Goal: Contribute content: Add original content to the website for others to see

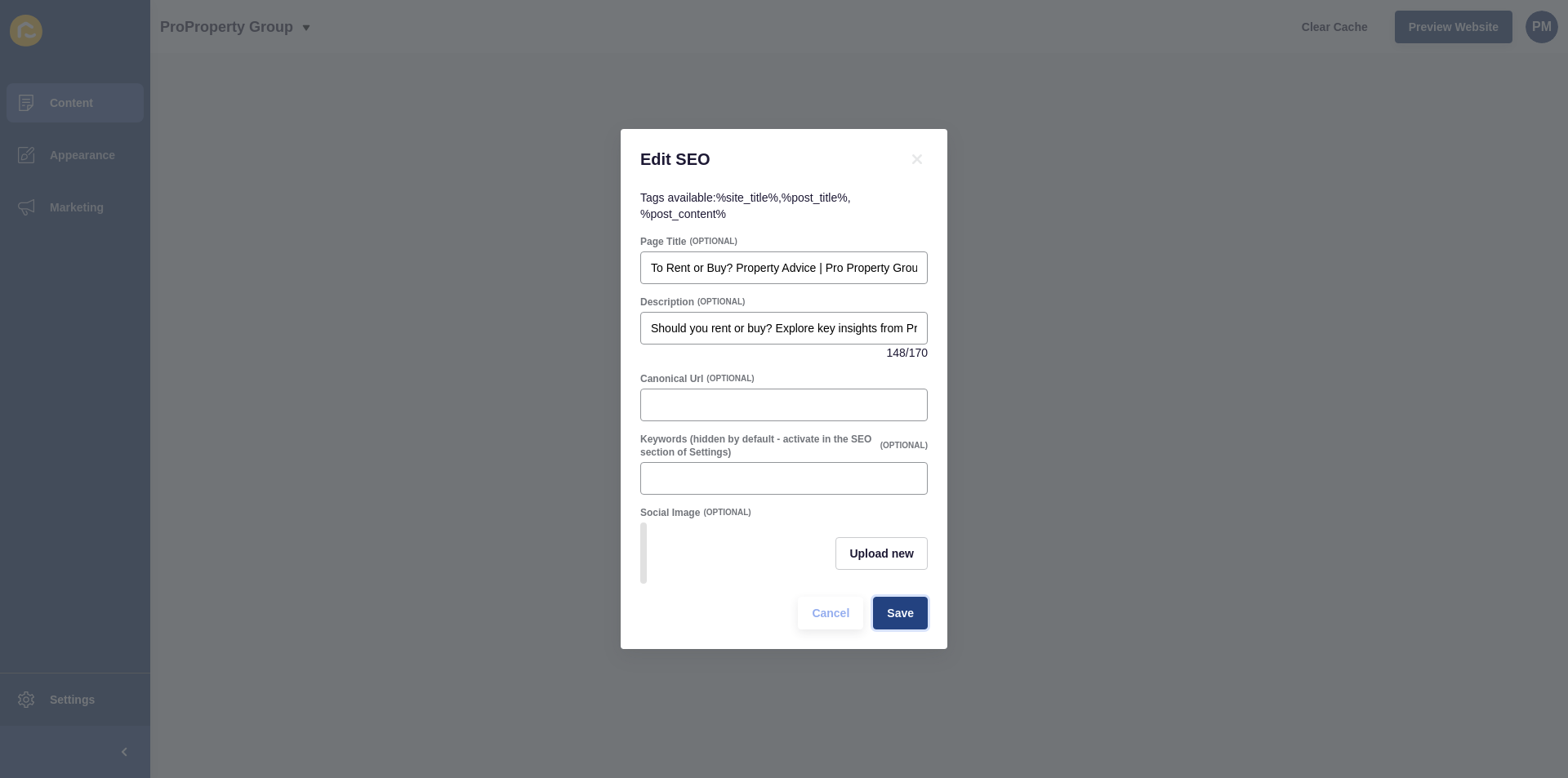
click at [893, 621] on span "Save" at bounding box center [900, 613] width 27 height 16
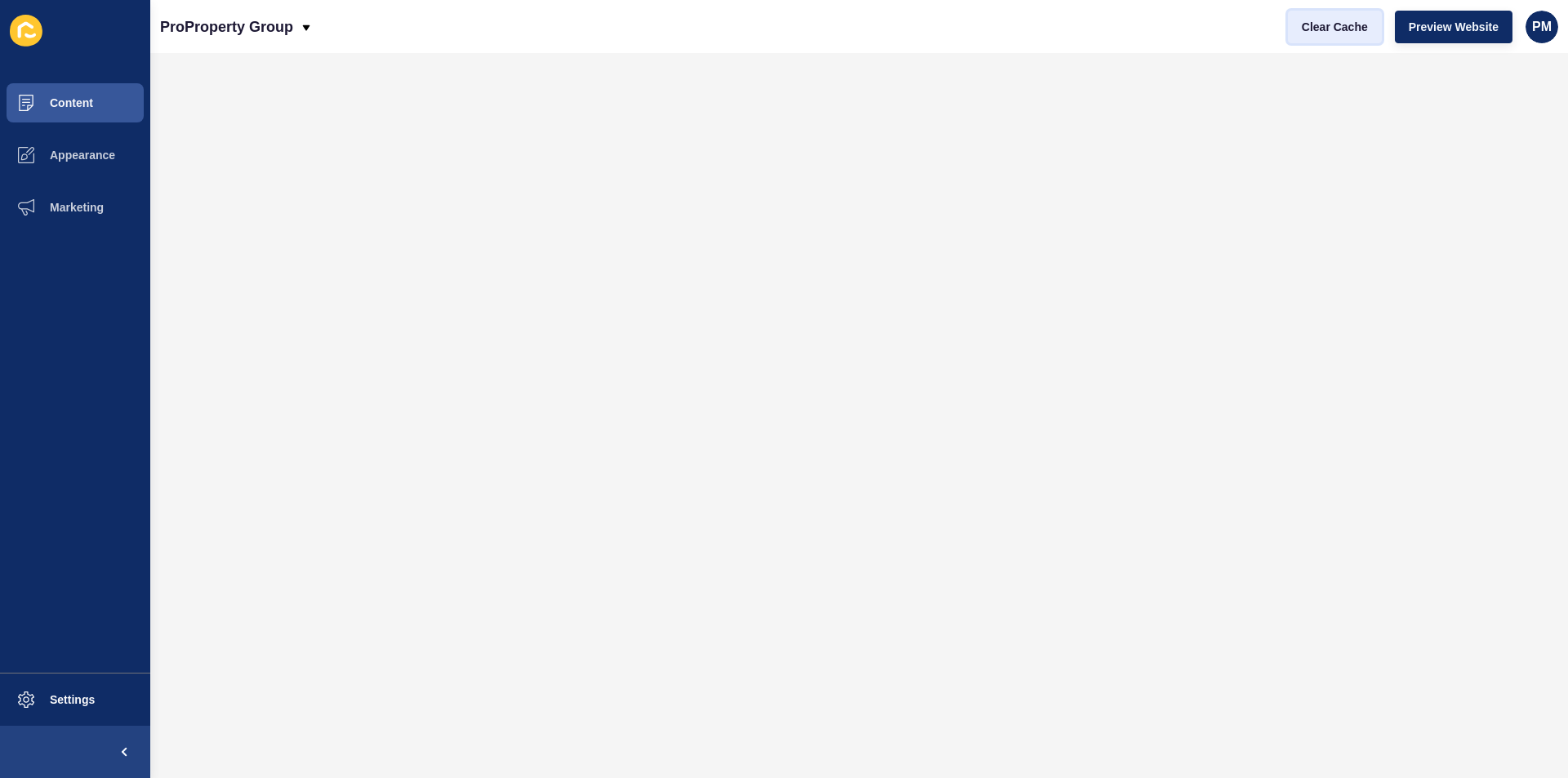
click at [1352, 29] on span "Clear Cache" at bounding box center [1335, 27] width 66 height 16
click at [53, 102] on span "Content" at bounding box center [45, 103] width 96 height 13
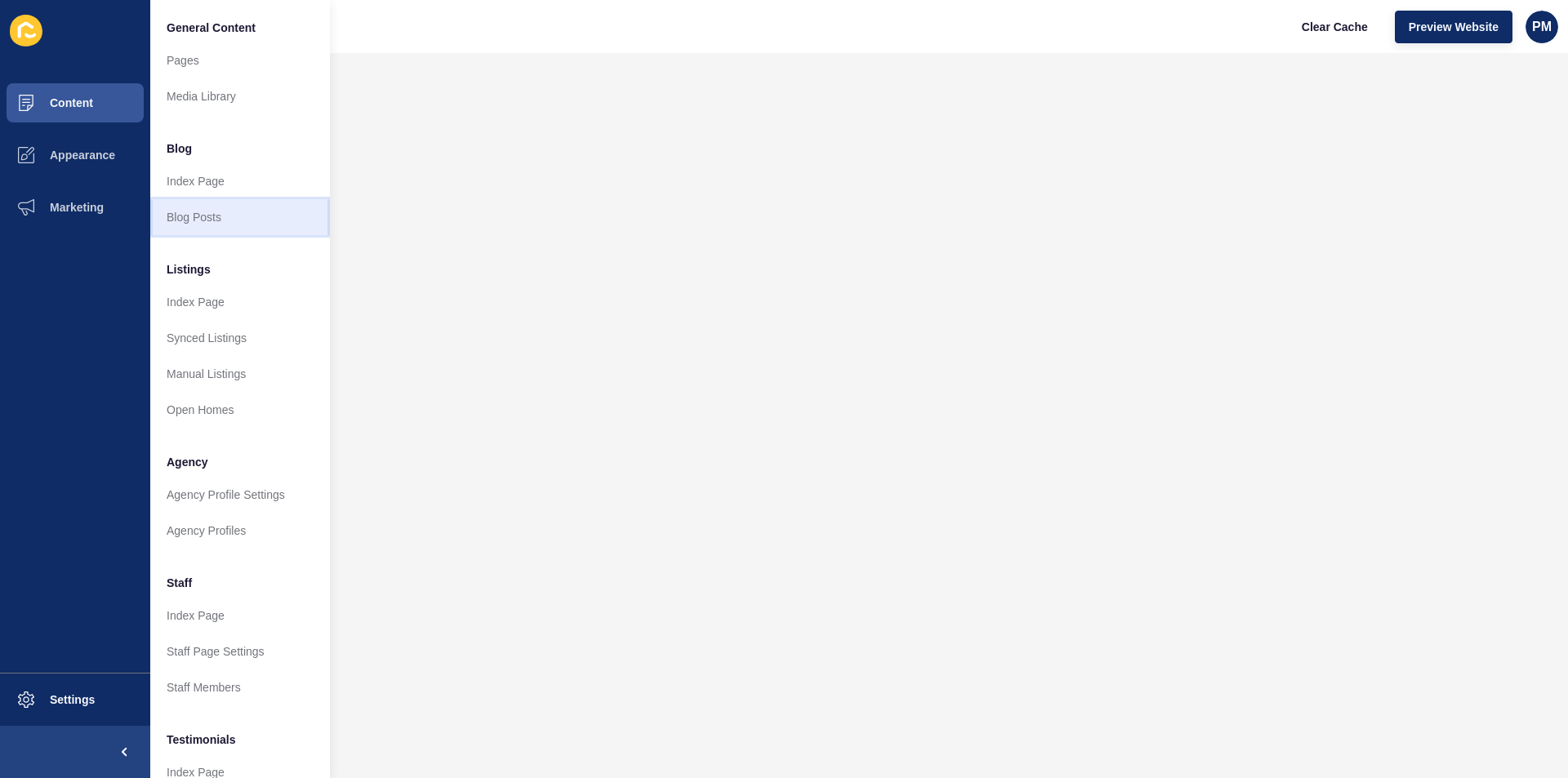
click at [182, 219] on link "Blog Posts" at bounding box center [239, 217] width 179 height 36
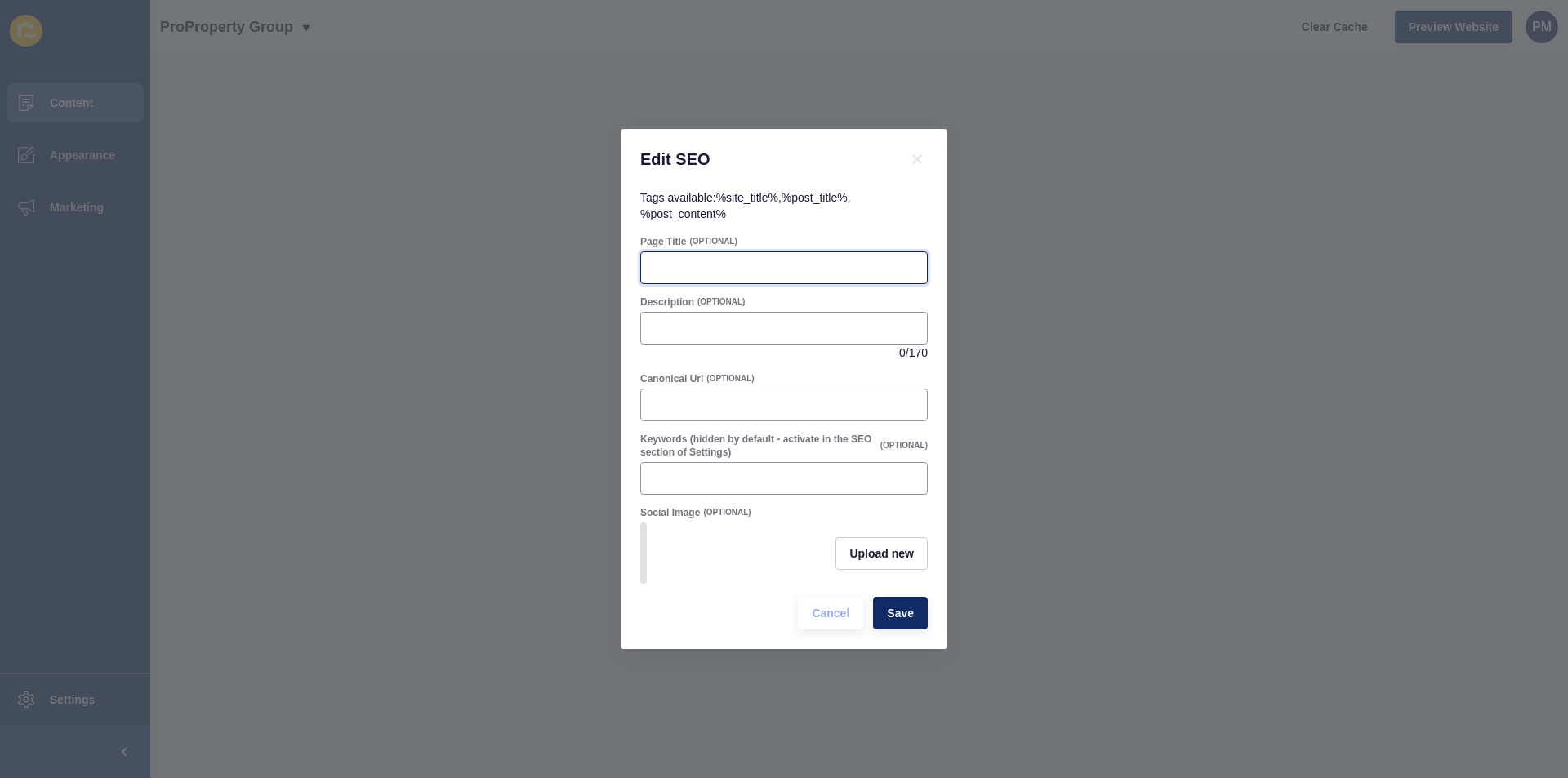
click at [706, 260] on input "Page Title" at bounding box center [784, 268] width 267 height 16
paste input "Warning Signs Your Ceiling May Be Under Stress | Pro Property"
type input "Warning Signs Your Ceiling May Be Under Stress | Pro Property"
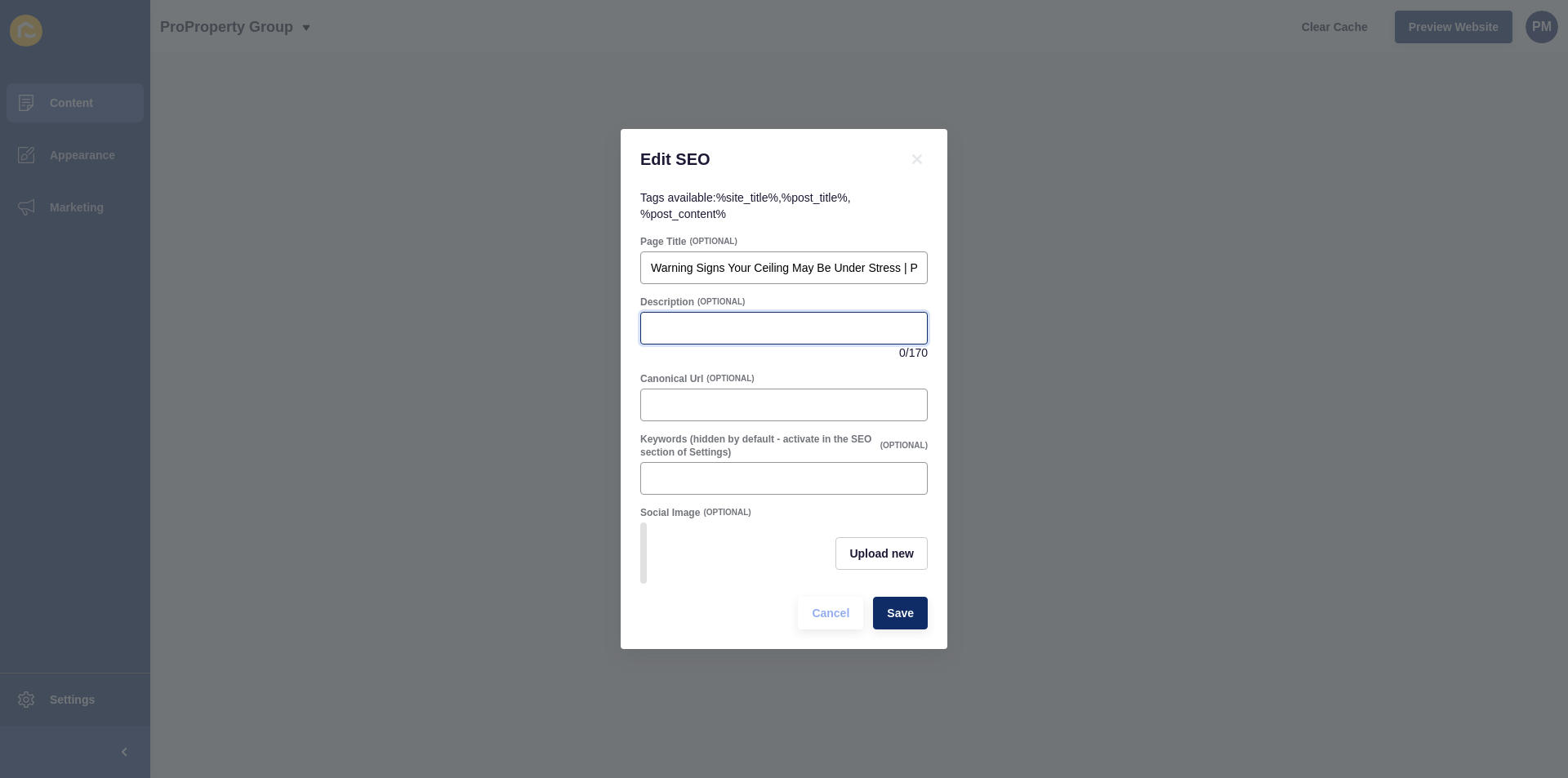
click at [775, 325] on input "Description" at bounding box center [784, 327] width 267 height 16
paste input "Learn the warning signs that your ceiling may be under stress. Pro Property Gro…"
type input "Learn the warning signs that your ceiling may be under stress. Pro Property Gro…"
click at [903, 621] on span "Save" at bounding box center [900, 613] width 27 height 16
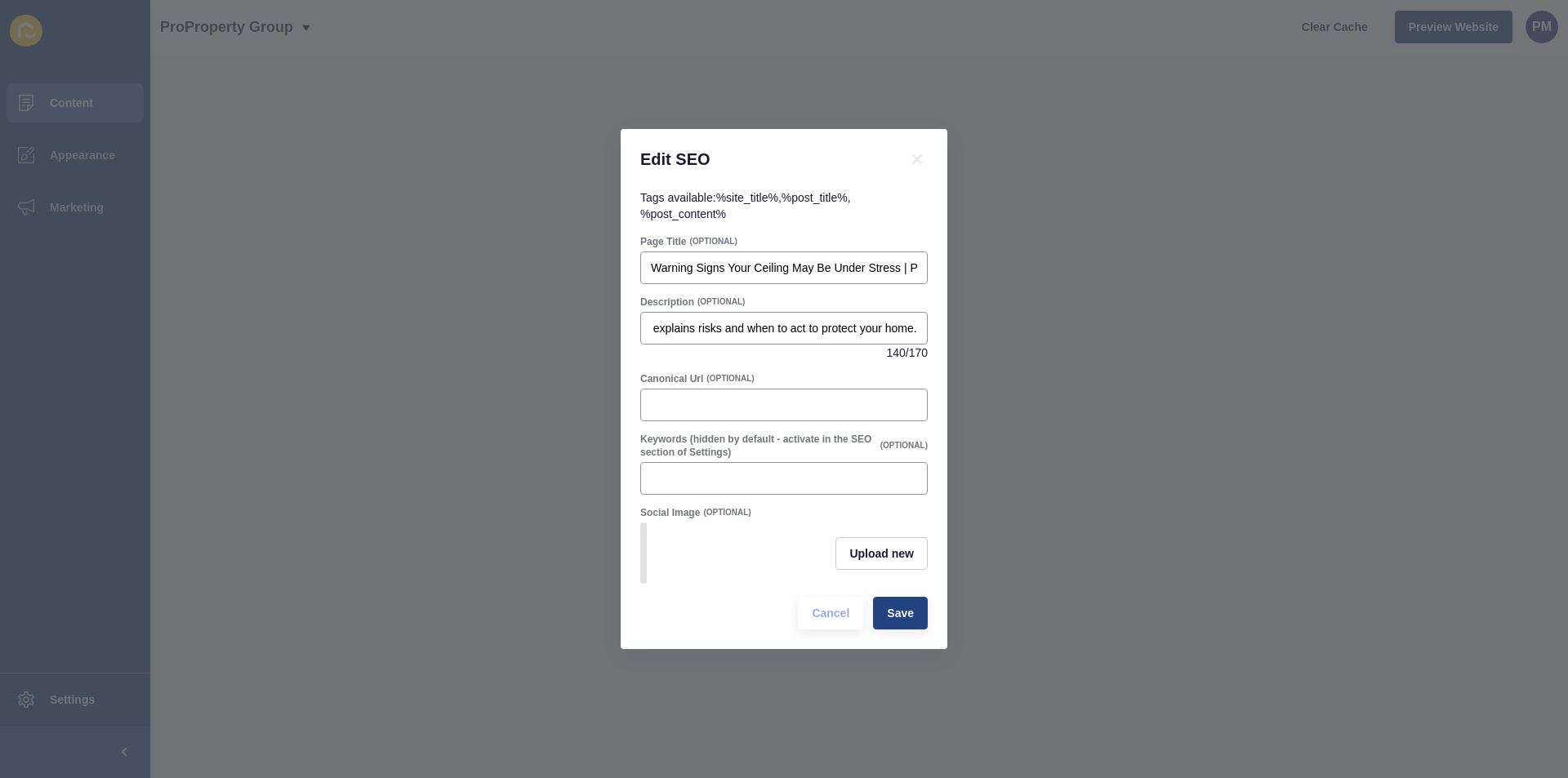
scroll to position [0, 0]
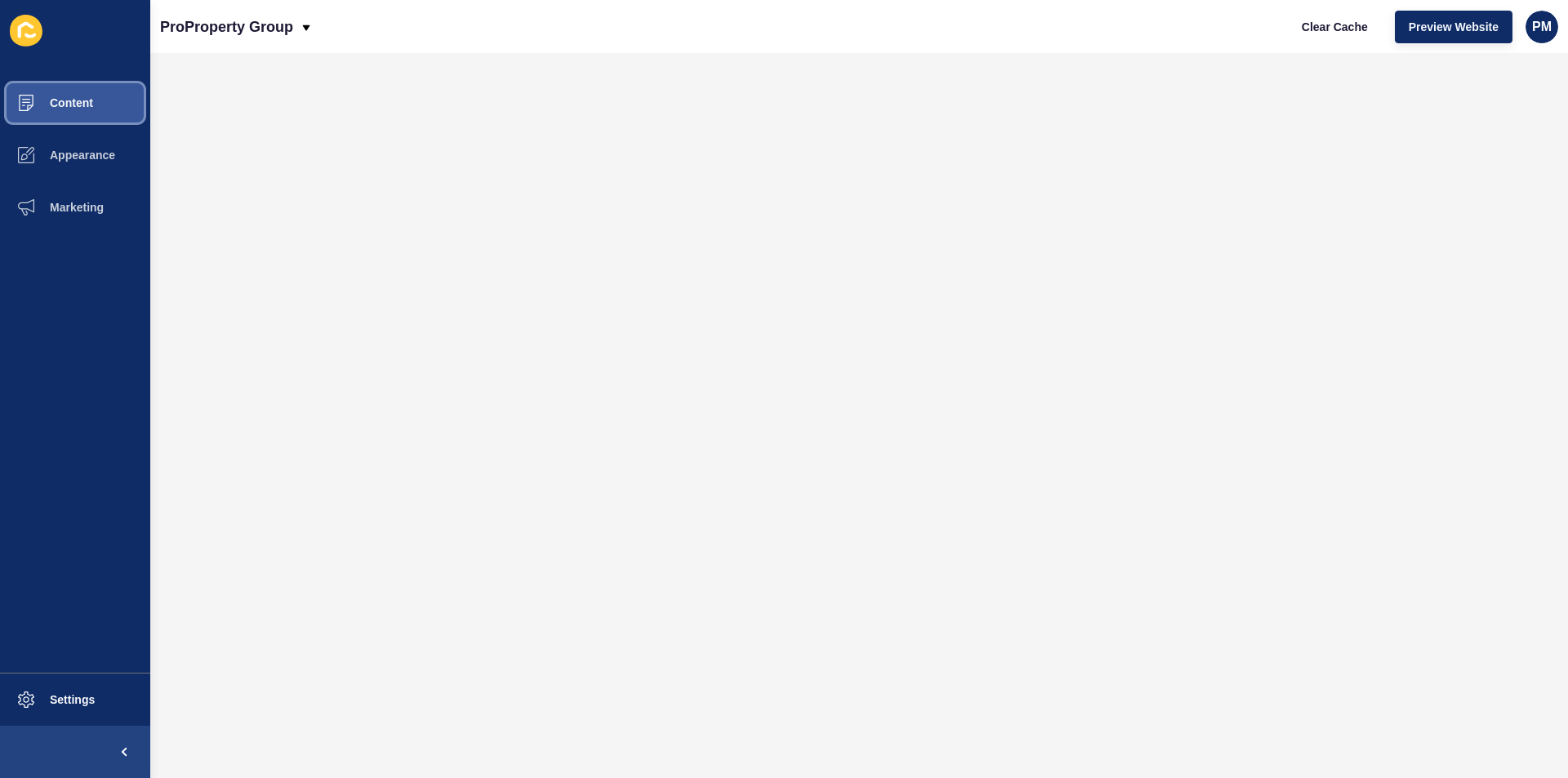
click at [97, 102] on button "Content" at bounding box center [75, 102] width 150 height 52
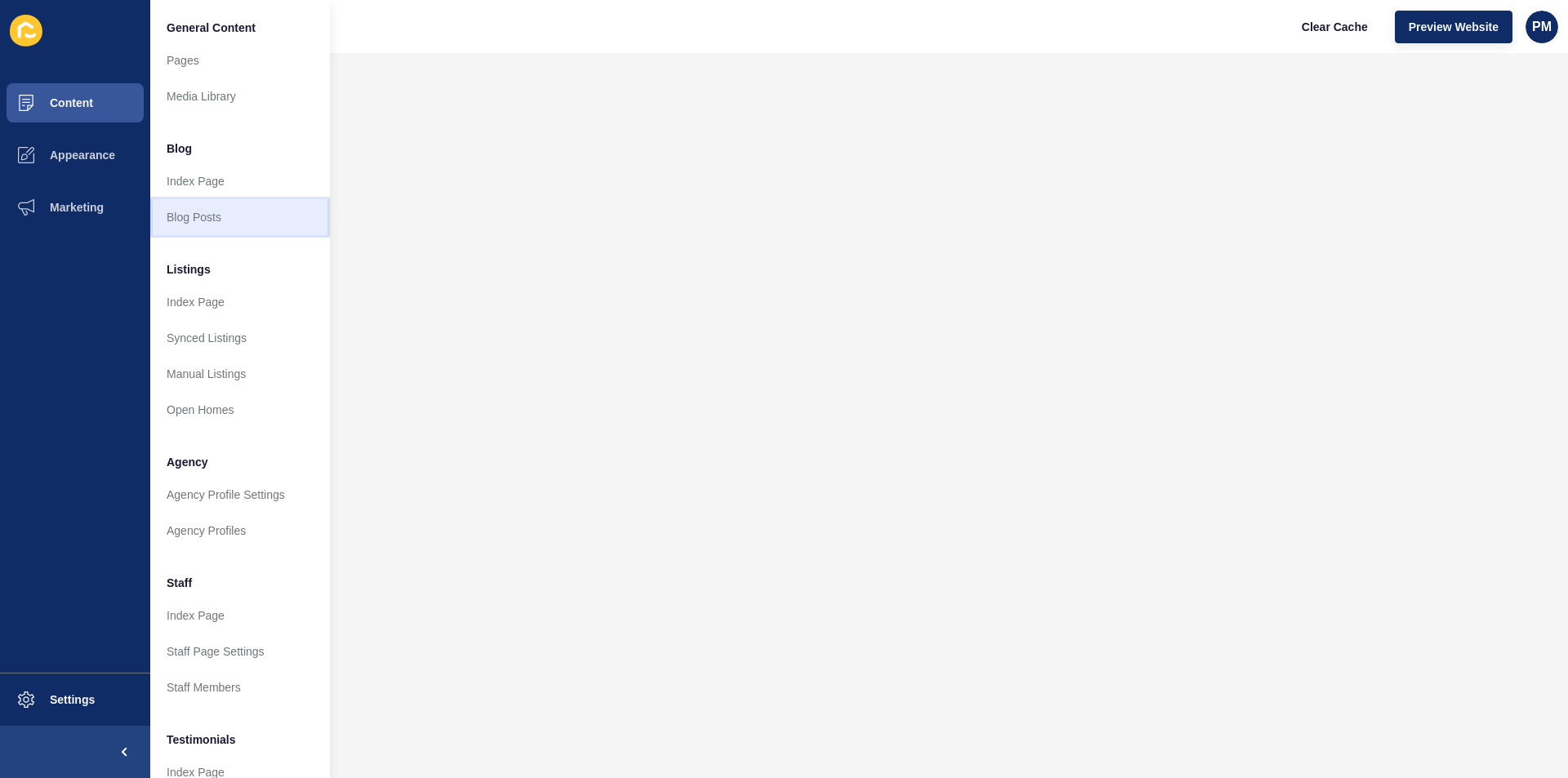
click at [199, 216] on link "Blog Posts" at bounding box center [239, 217] width 179 height 36
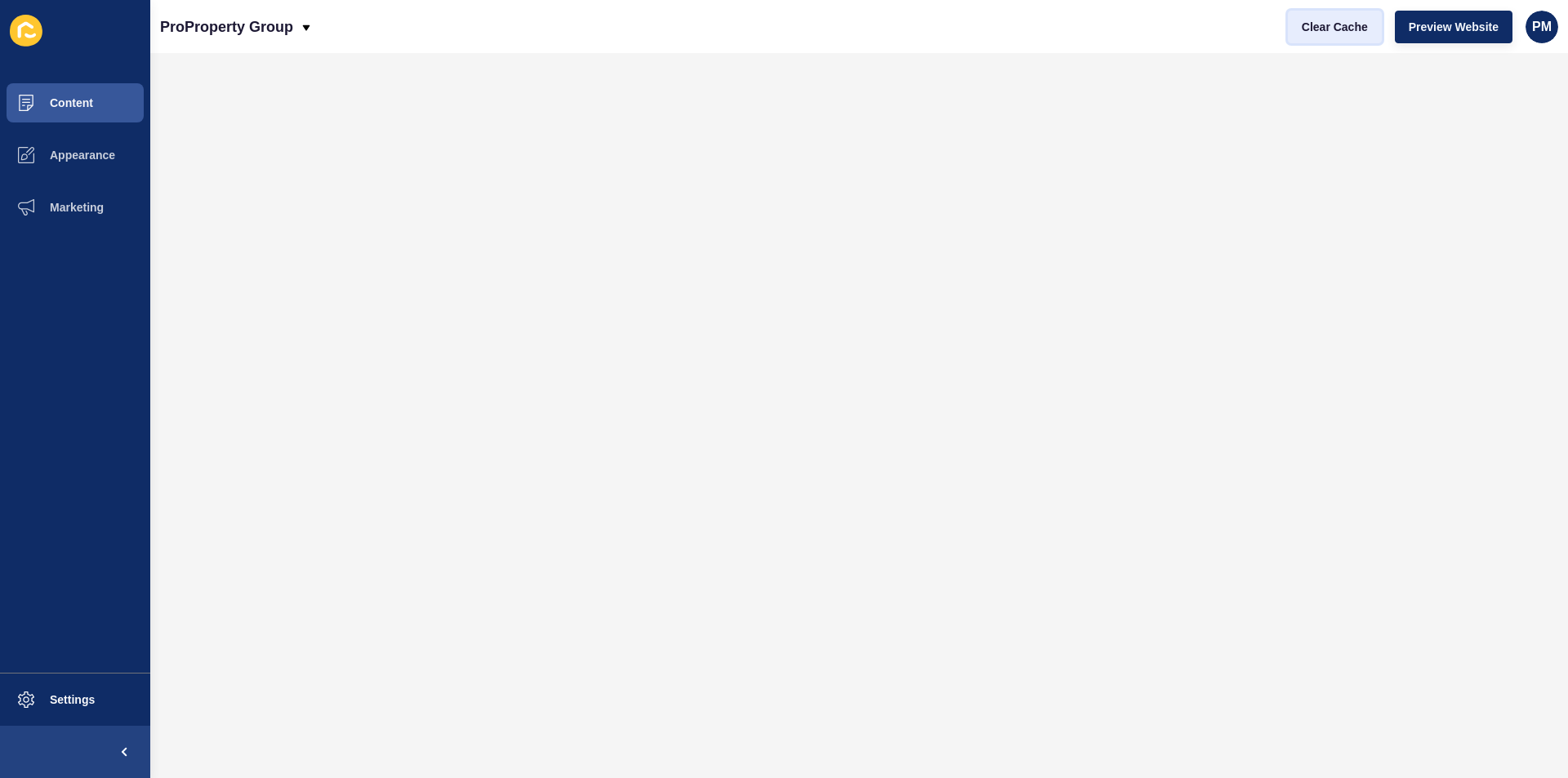
click at [1341, 22] on span "Clear Cache" at bounding box center [1335, 27] width 66 height 16
click at [87, 108] on span "Content" at bounding box center [45, 103] width 96 height 13
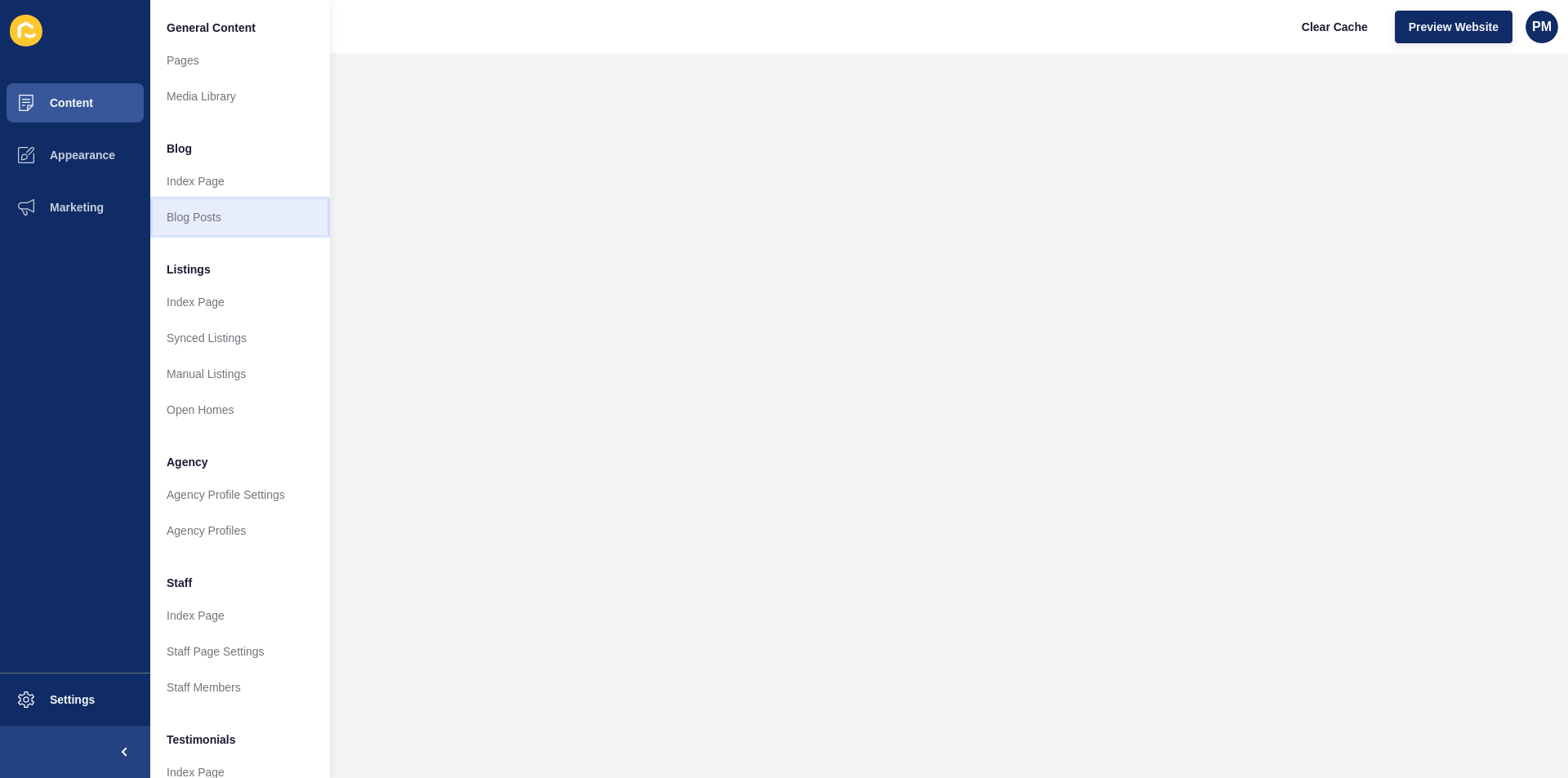
click at [196, 220] on link "Blog Posts" at bounding box center [239, 217] width 179 height 36
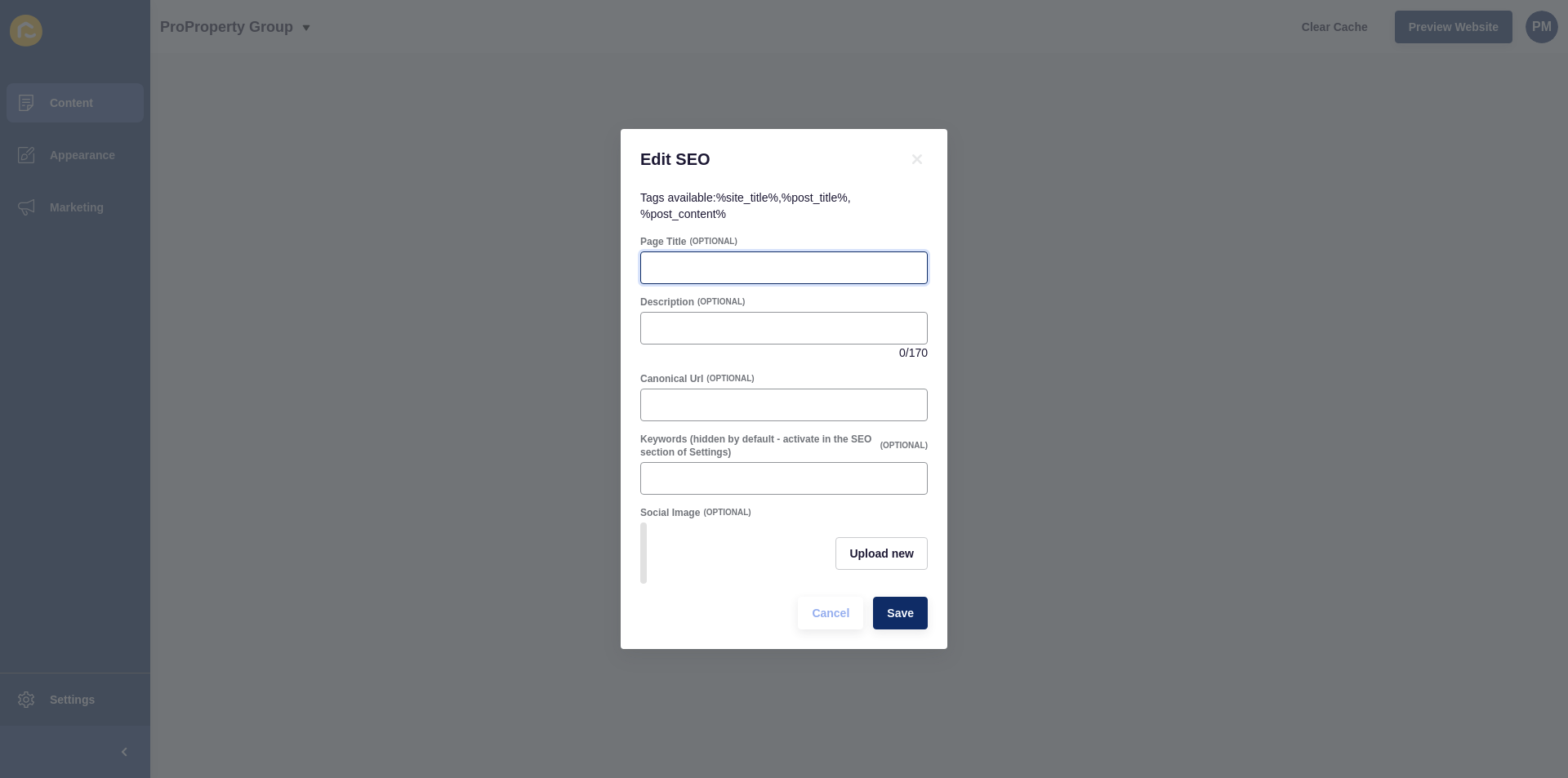
click at [710, 269] on input "Page Title" at bounding box center [784, 268] width 267 height 16
paste input "Why Entry Halls Matter in Your Home | Pro Property Group"
type input "Why Entry Halls Matter in Your Home | Pro Property Group"
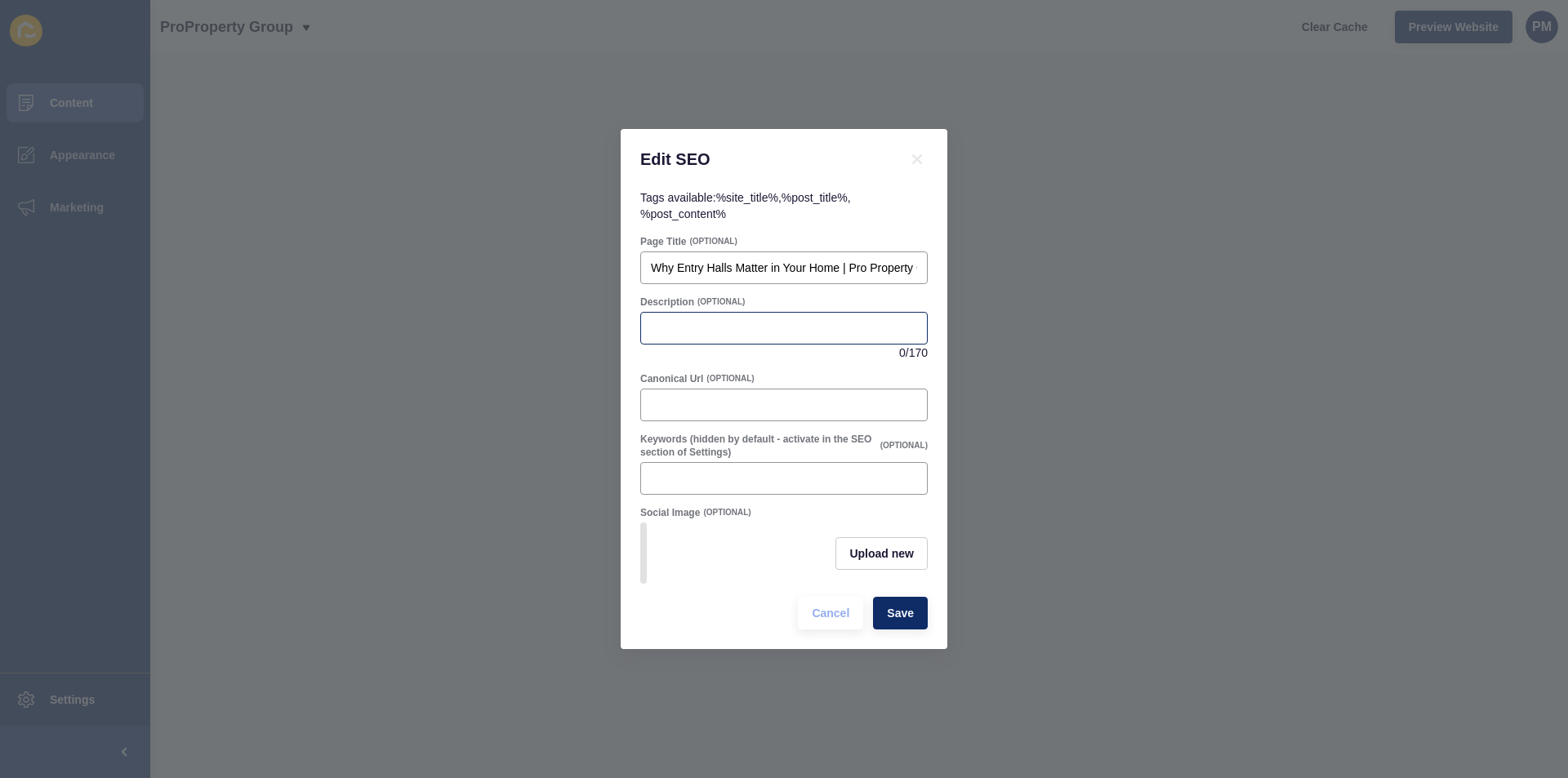
click at [695, 334] on div at bounding box center [784, 328] width 287 height 32
paste input "Find out why entry halls are important in property design and value. Pro Proper…"
type input "Find out why entry halls are important in property design and value. Pro Proper…"
click at [878, 612] on button "Save" at bounding box center [900, 613] width 55 height 32
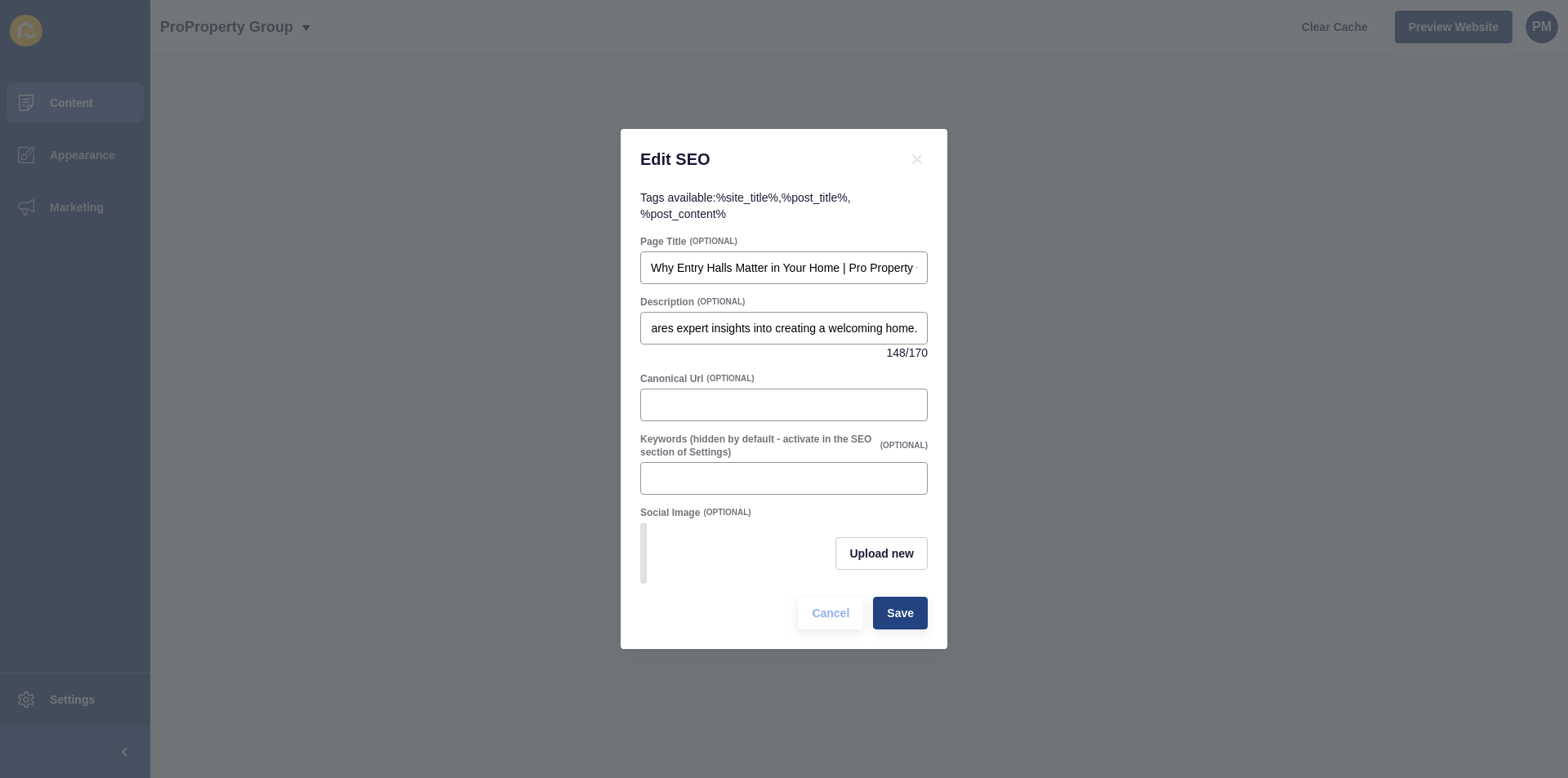
scroll to position [0, 0]
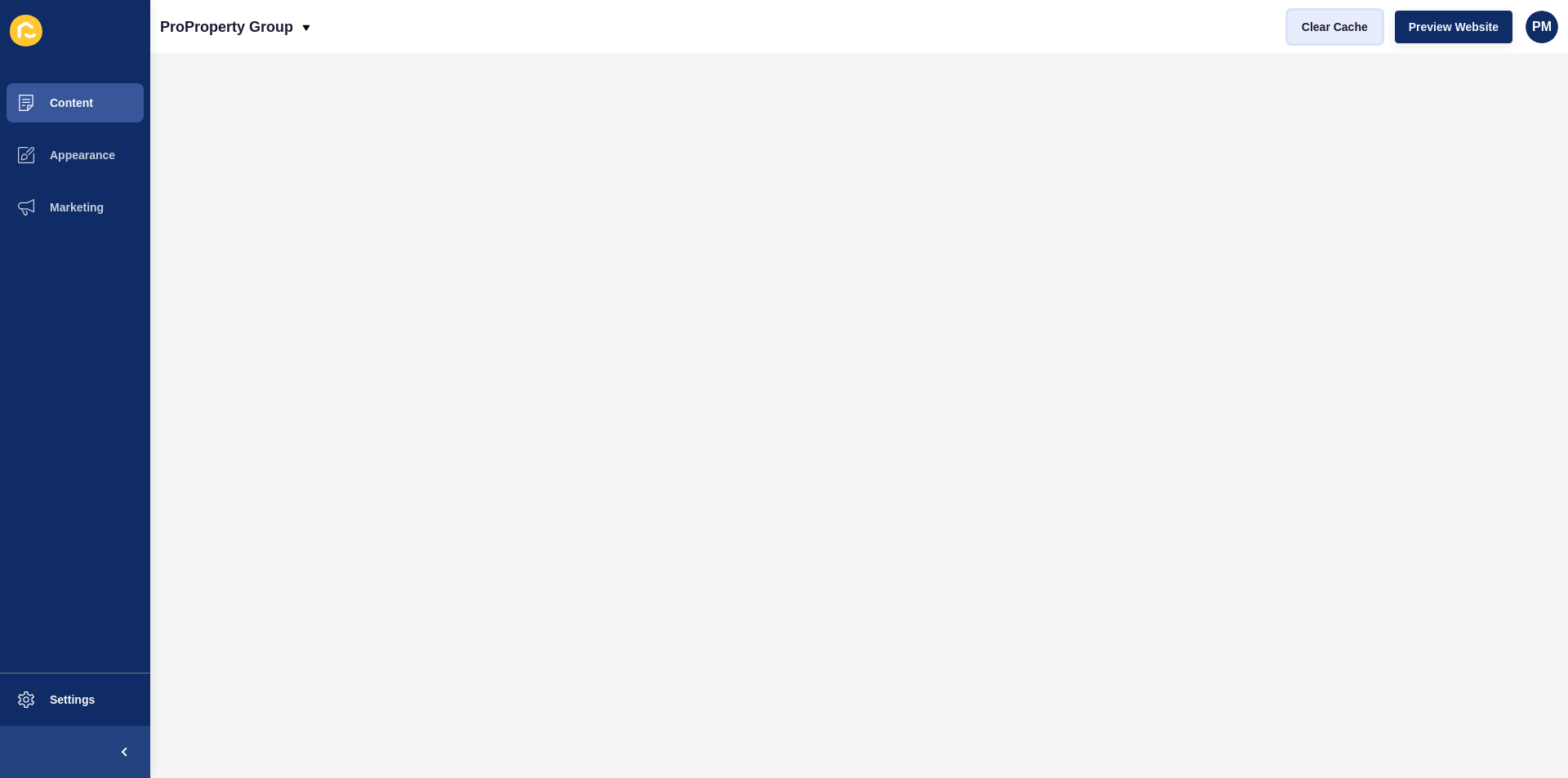
click at [1323, 28] on span "Clear Cache" at bounding box center [1335, 27] width 66 height 16
click at [93, 90] on button "Content" at bounding box center [75, 102] width 150 height 52
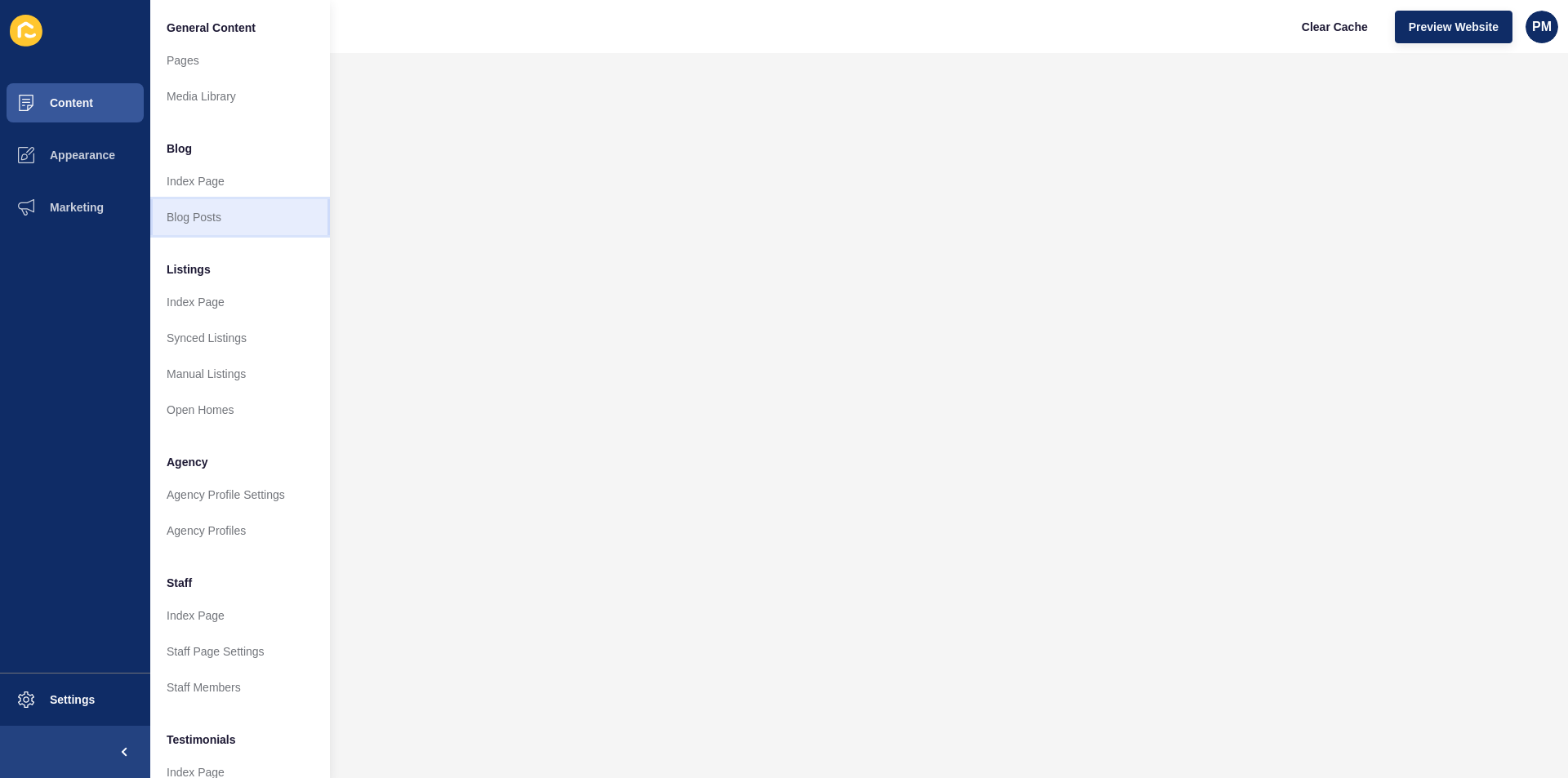
click at [211, 216] on link "Blog Posts" at bounding box center [239, 217] width 179 height 36
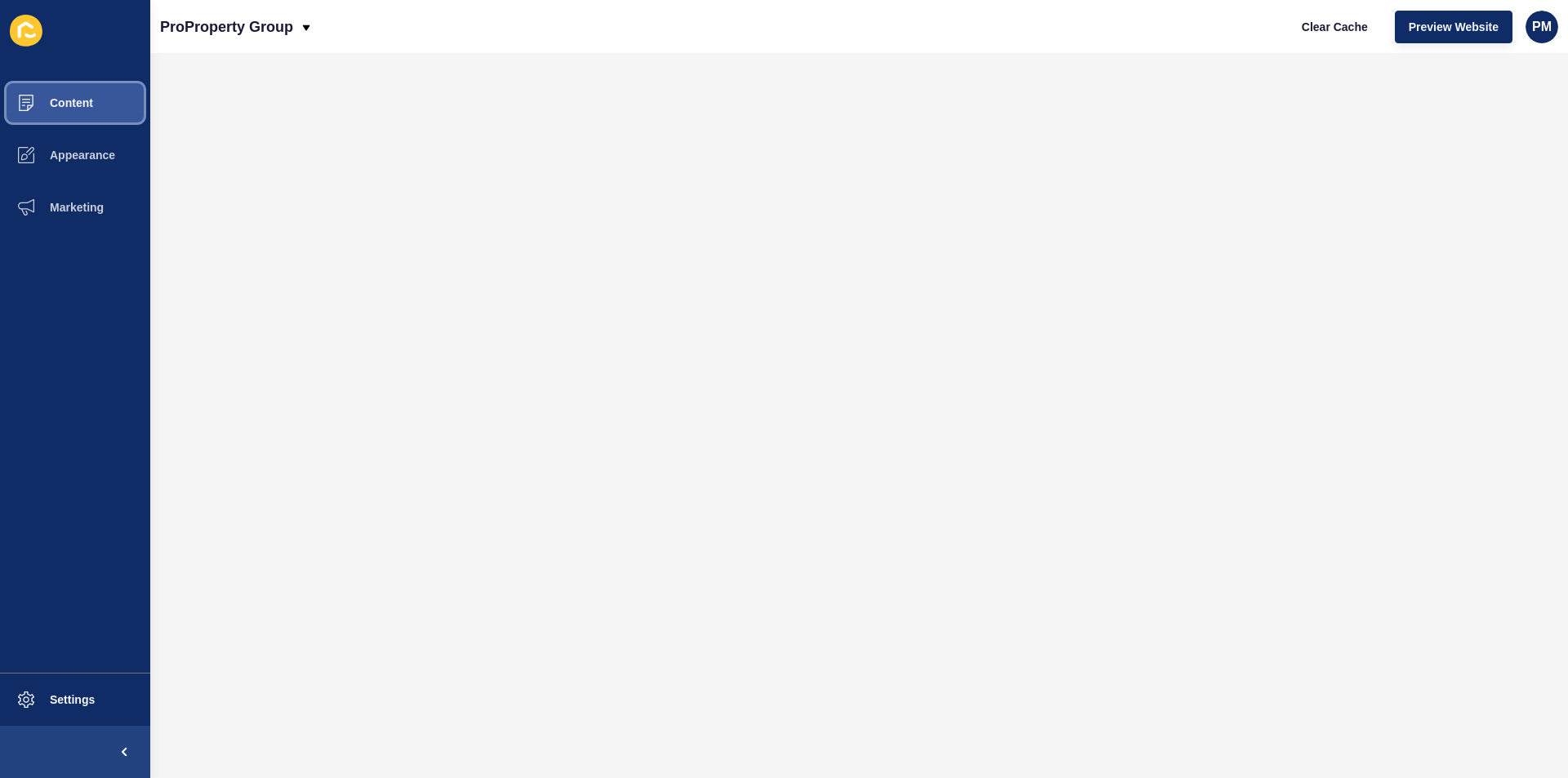
click at [97, 94] on button "Content" at bounding box center [75, 102] width 150 height 52
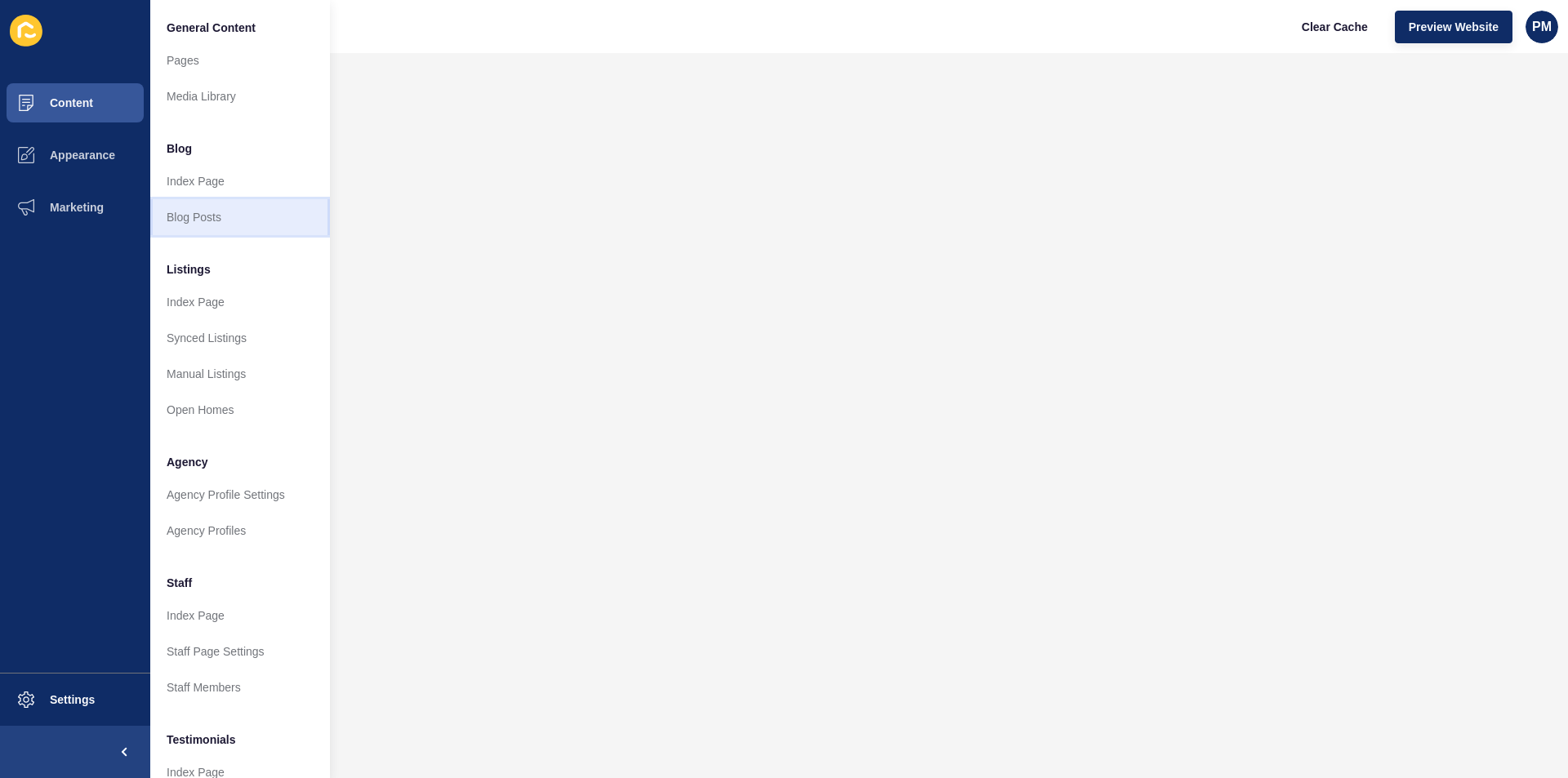
click at [210, 214] on link "Blog Posts" at bounding box center [239, 217] width 179 height 36
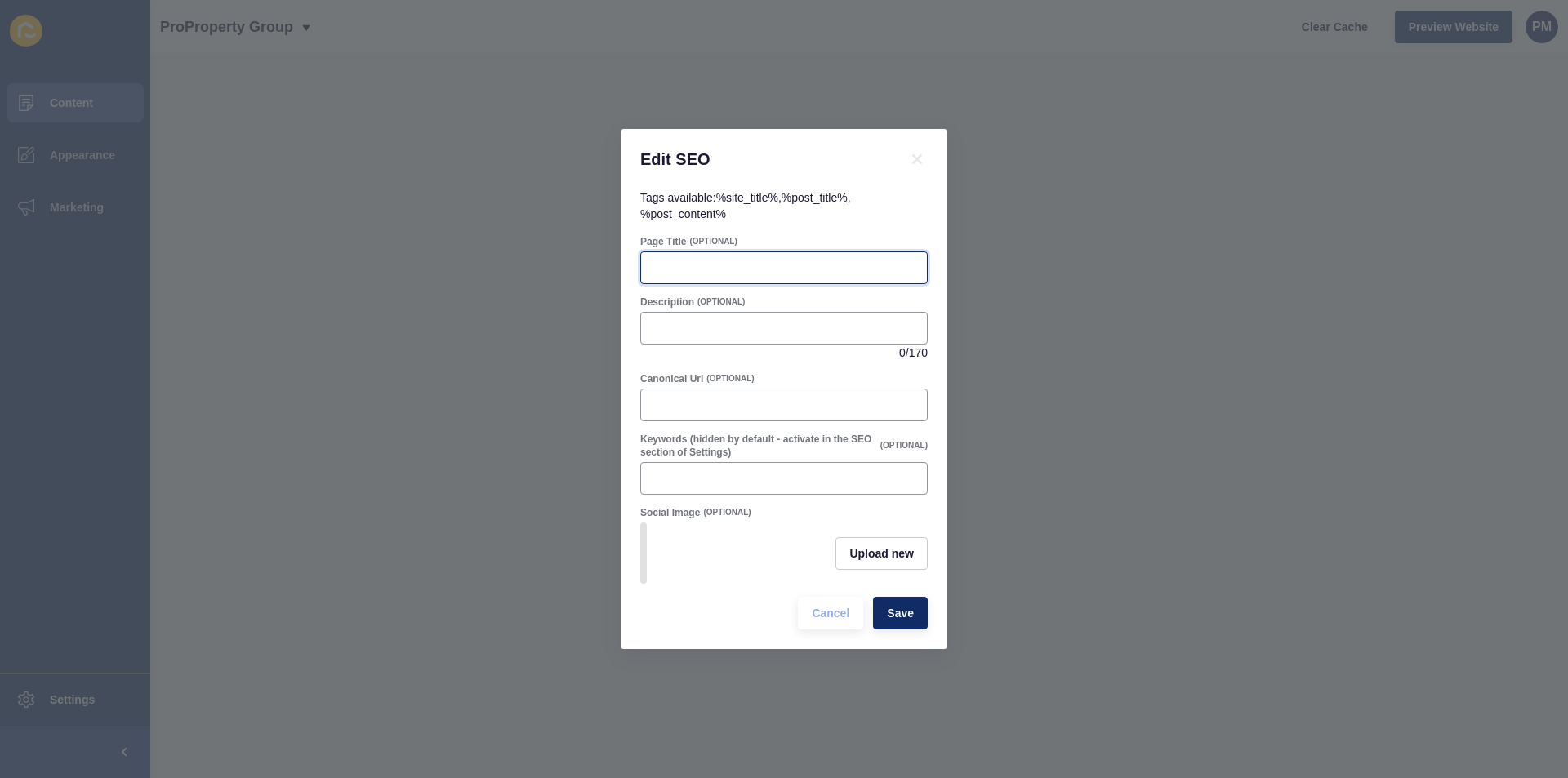
click at [713, 263] on input "Page Title" at bounding box center [784, 268] width 267 height 16
paste input "First Home Buyer Must Haves | Pro Property Group [GEOGRAPHIC_DATA]"
type input "First Home Buyer Must Haves | Pro Property Group [GEOGRAPHIC_DATA]"
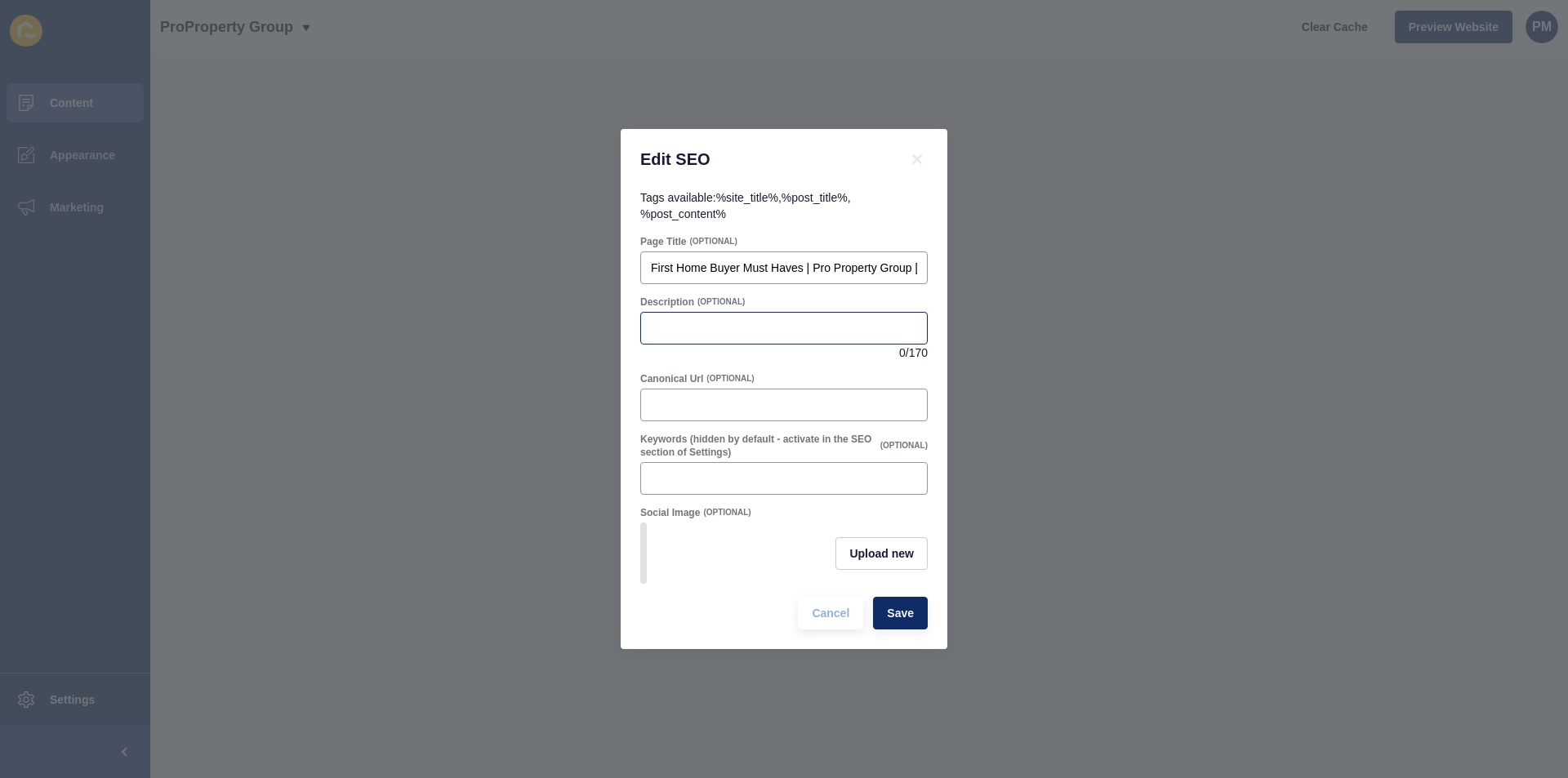
click at [762, 335] on div at bounding box center [784, 328] width 287 height 32
paste input "First home buyer? Discover must-haves for your first property. Pro Property Gro…"
type input "First home buyer? Discover must-haves for your first property. Pro Property Gro…"
click at [901, 611] on span "Save" at bounding box center [900, 613] width 27 height 16
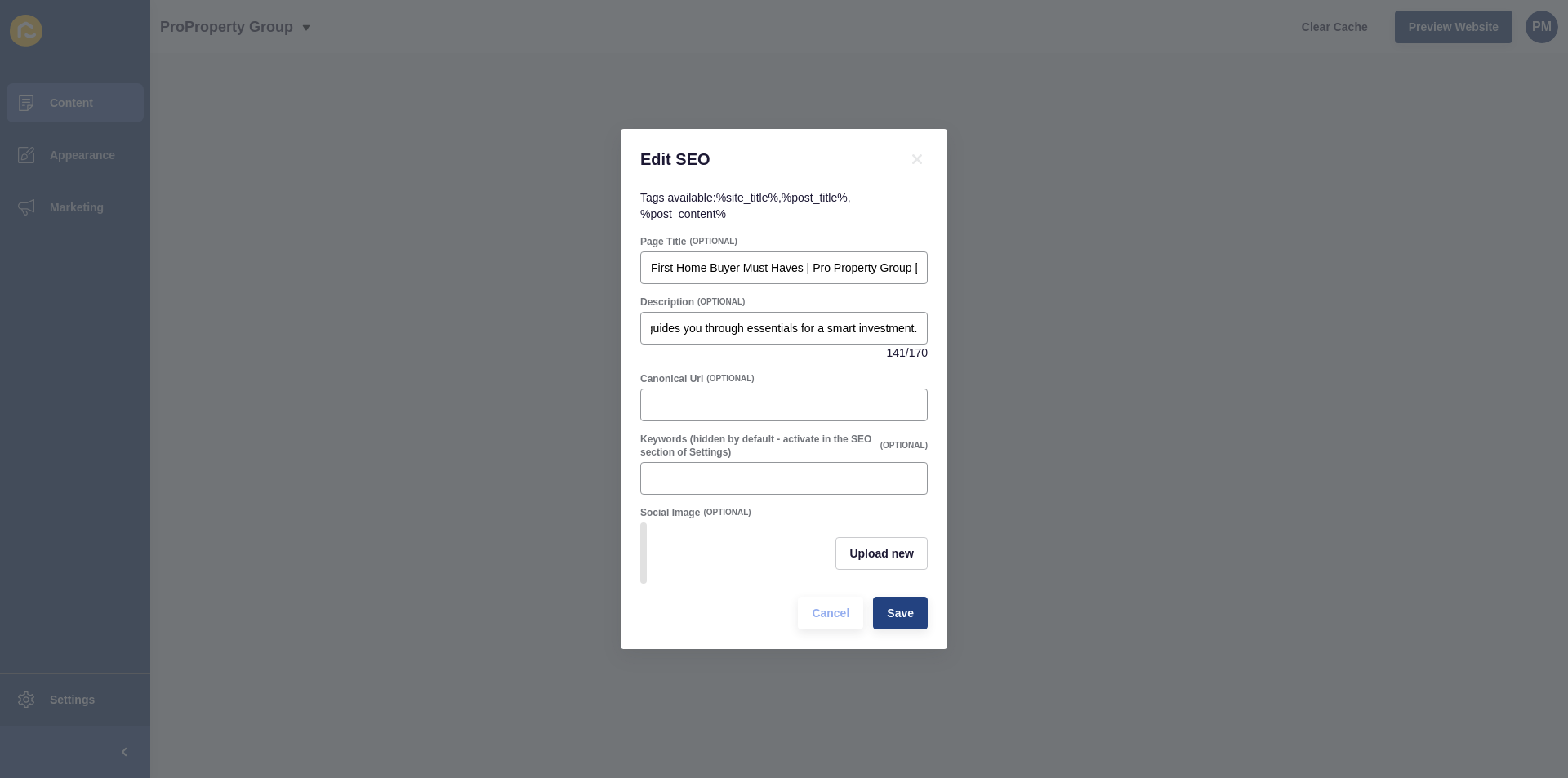
scroll to position [0, 0]
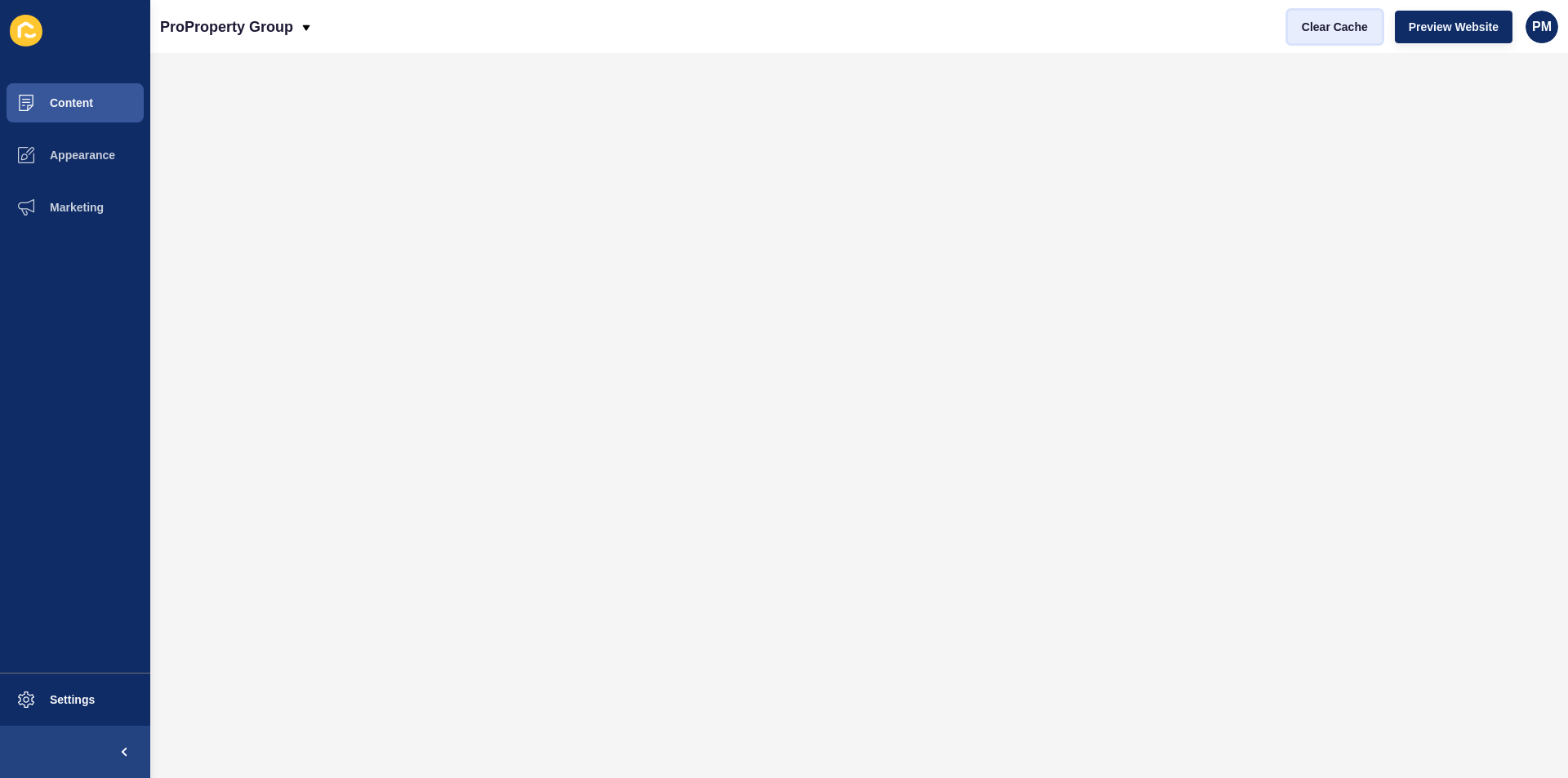
click at [1309, 29] on span "Clear Cache" at bounding box center [1335, 27] width 66 height 16
click at [97, 97] on button "Content" at bounding box center [75, 102] width 150 height 52
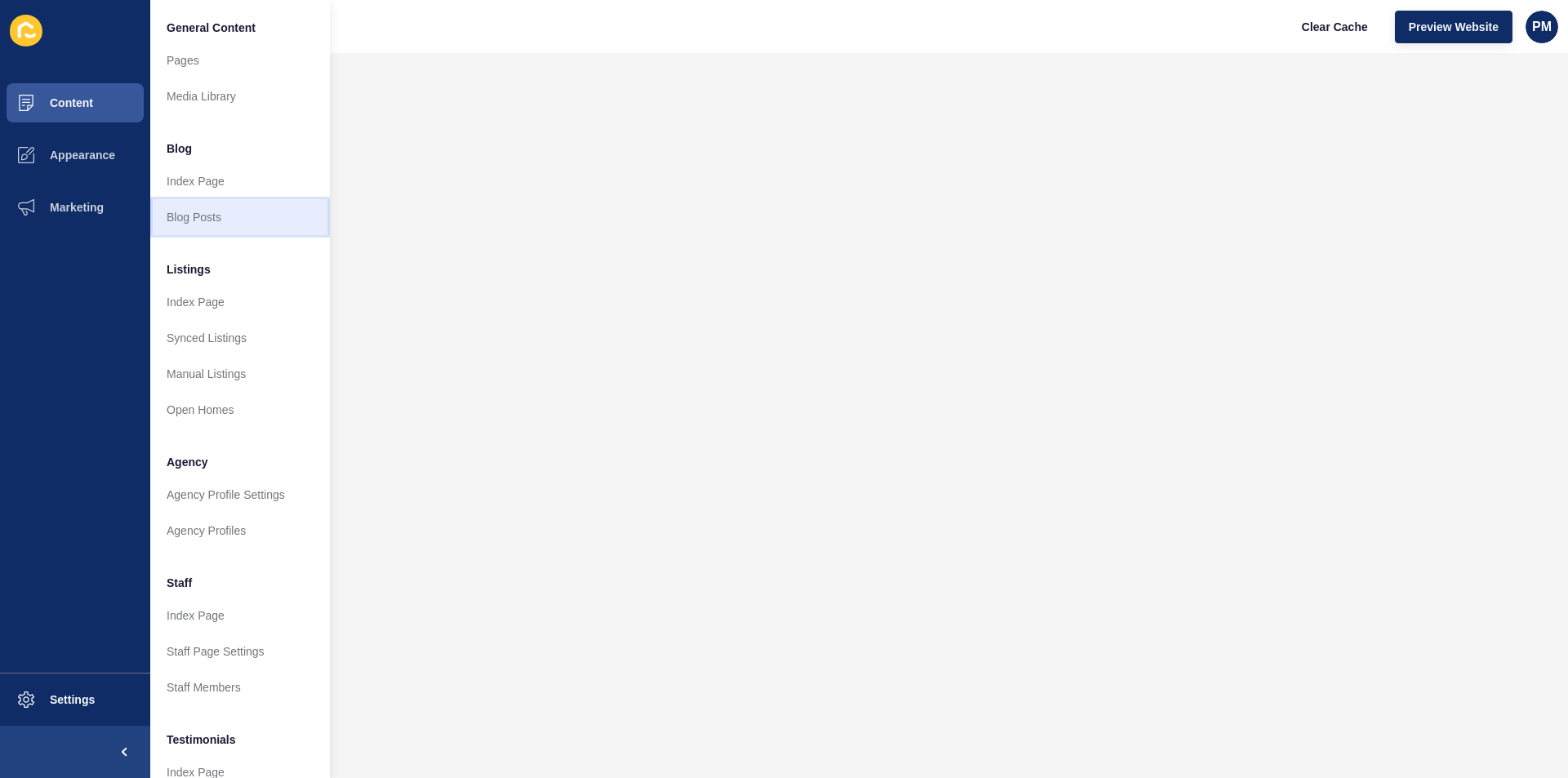
click at [188, 212] on link "Blog Posts" at bounding box center [239, 217] width 179 height 36
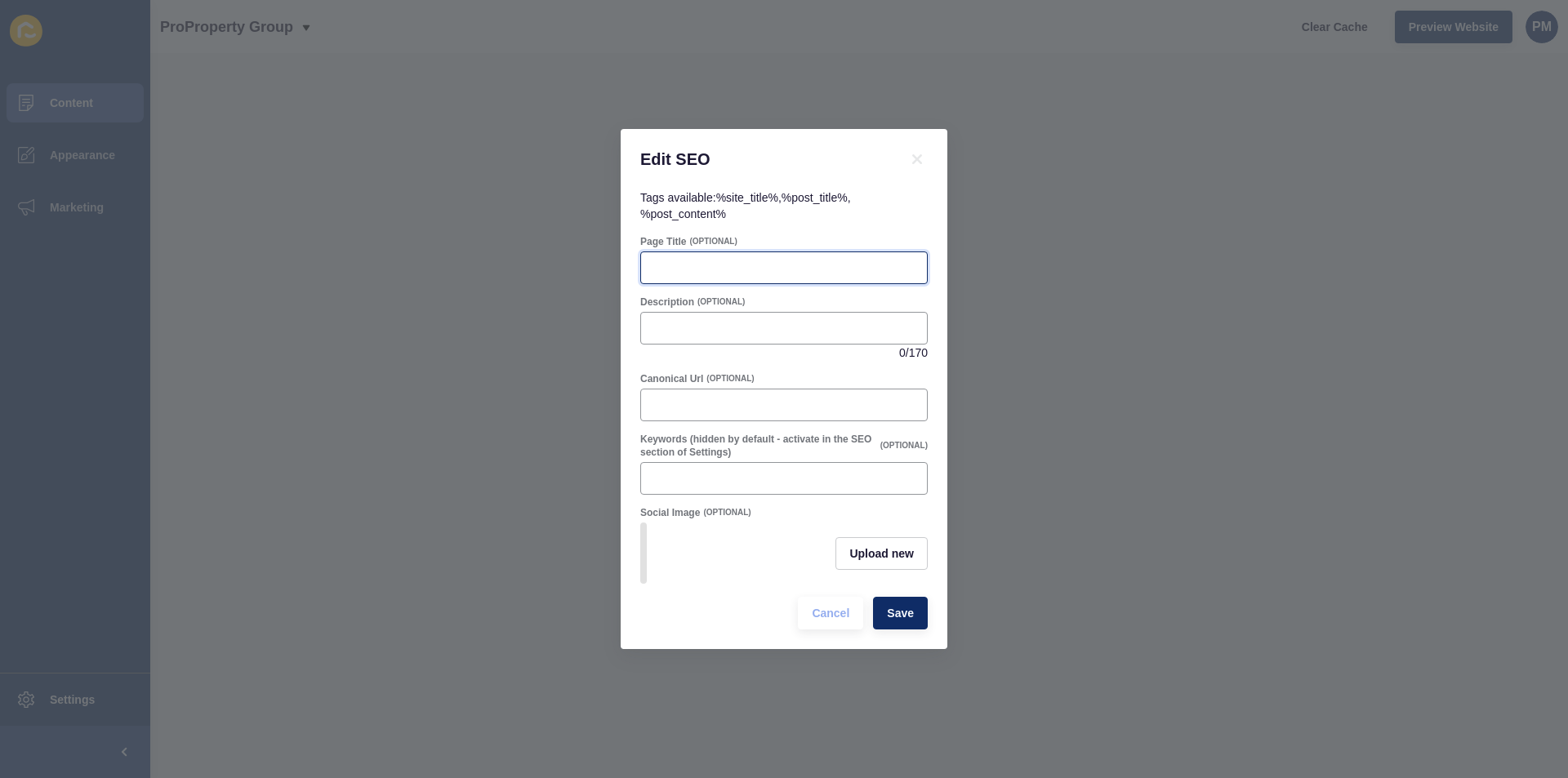
click at [679, 266] on input "Page Title" at bounding box center [784, 268] width 267 height 16
paste input "Benefits of Selling Your Property in Winter | Pro Property"
type input "Benefits of Selling Your Property in Winter | Pro Property"
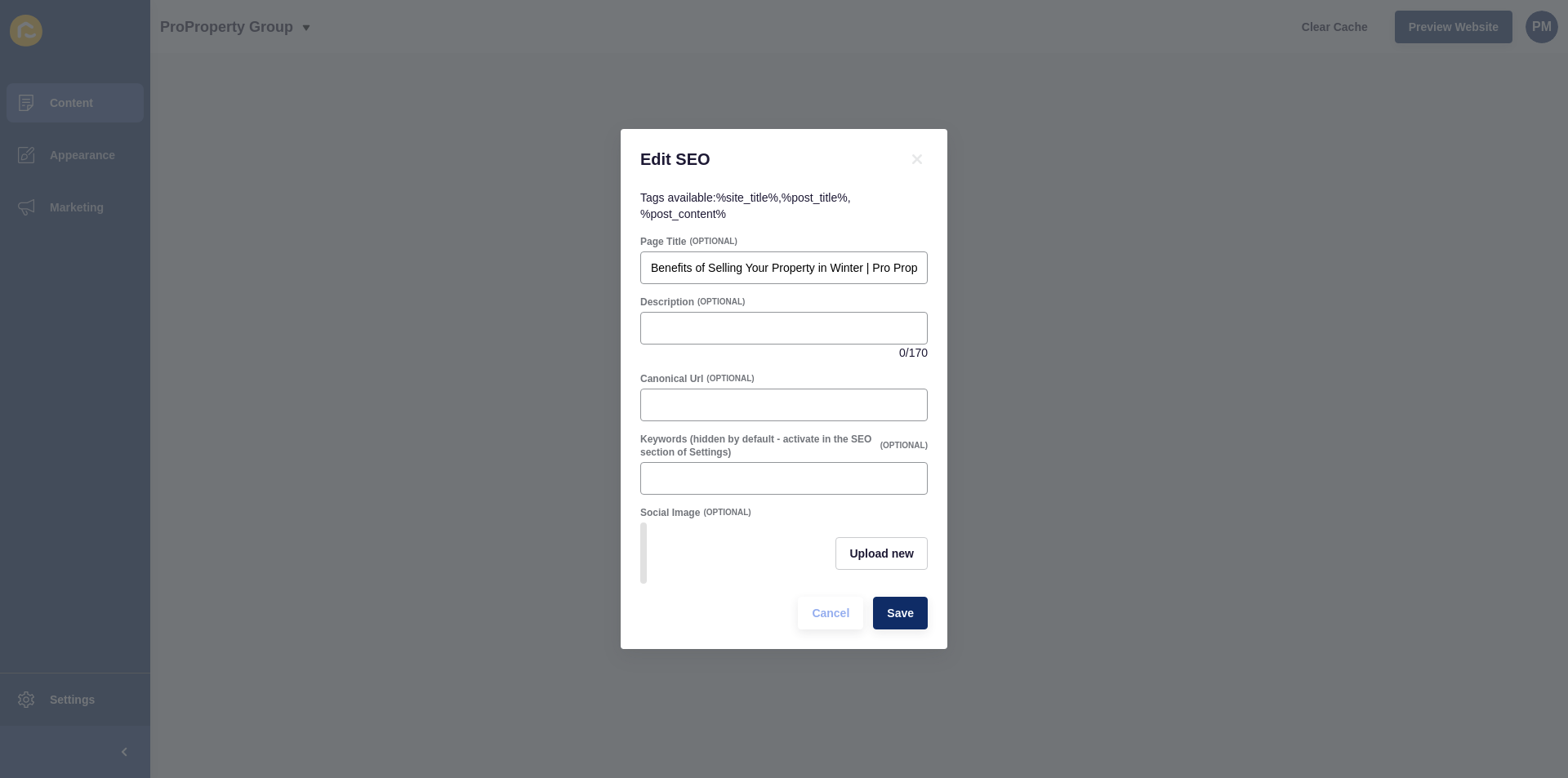
click at [739, 340] on div "0 / 170" at bounding box center [784, 337] width 287 height 49
click at [739, 334] on div at bounding box center [784, 328] width 287 height 32
paste input "Thinking of selling in winter? Learn why it can be a great move. Pro Property G…"
type input "Thinking of selling in winter? Learn why it can be a great move. Pro Property G…"
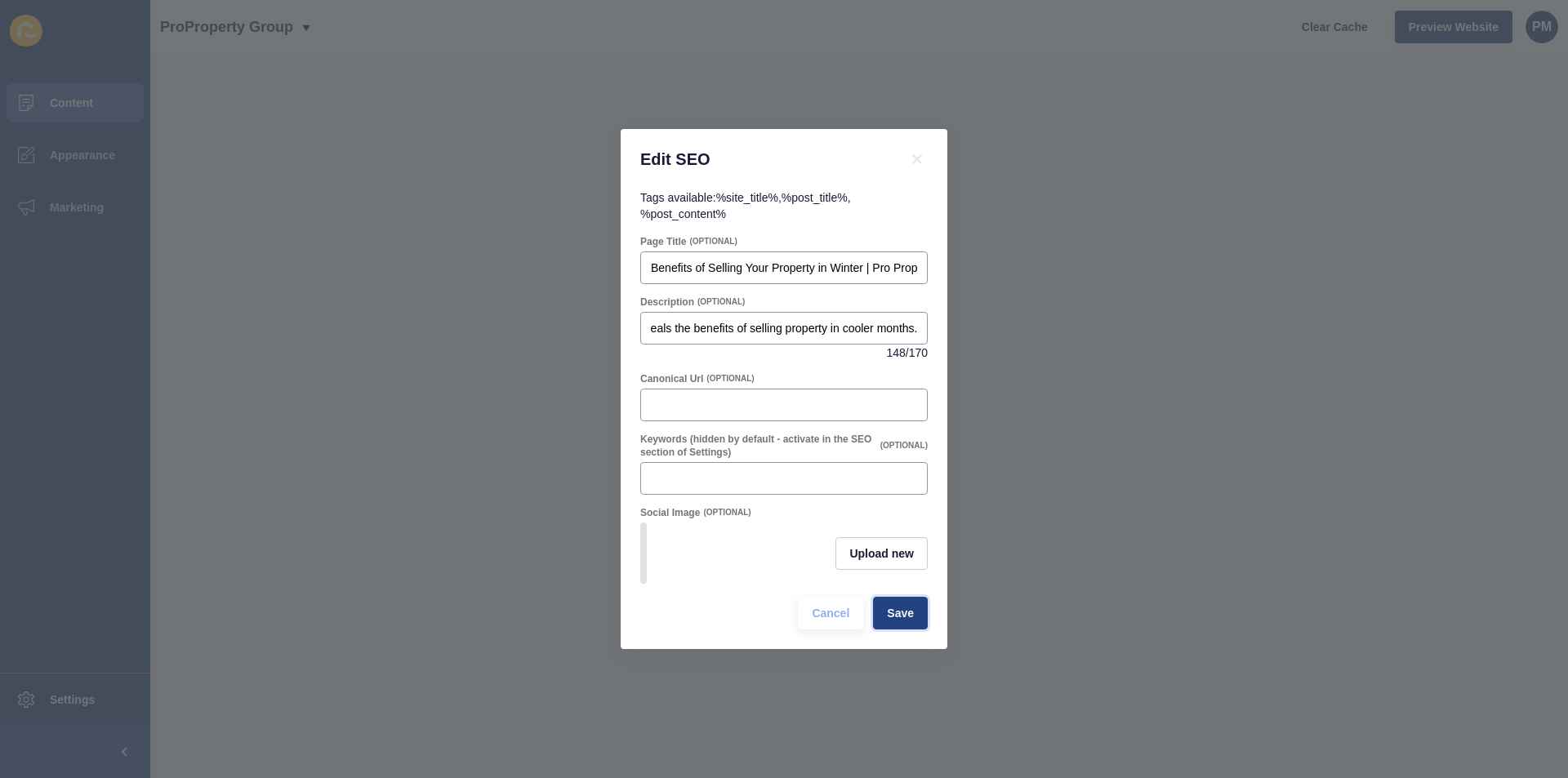
click at [889, 614] on span "Save" at bounding box center [900, 613] width 27 height 16
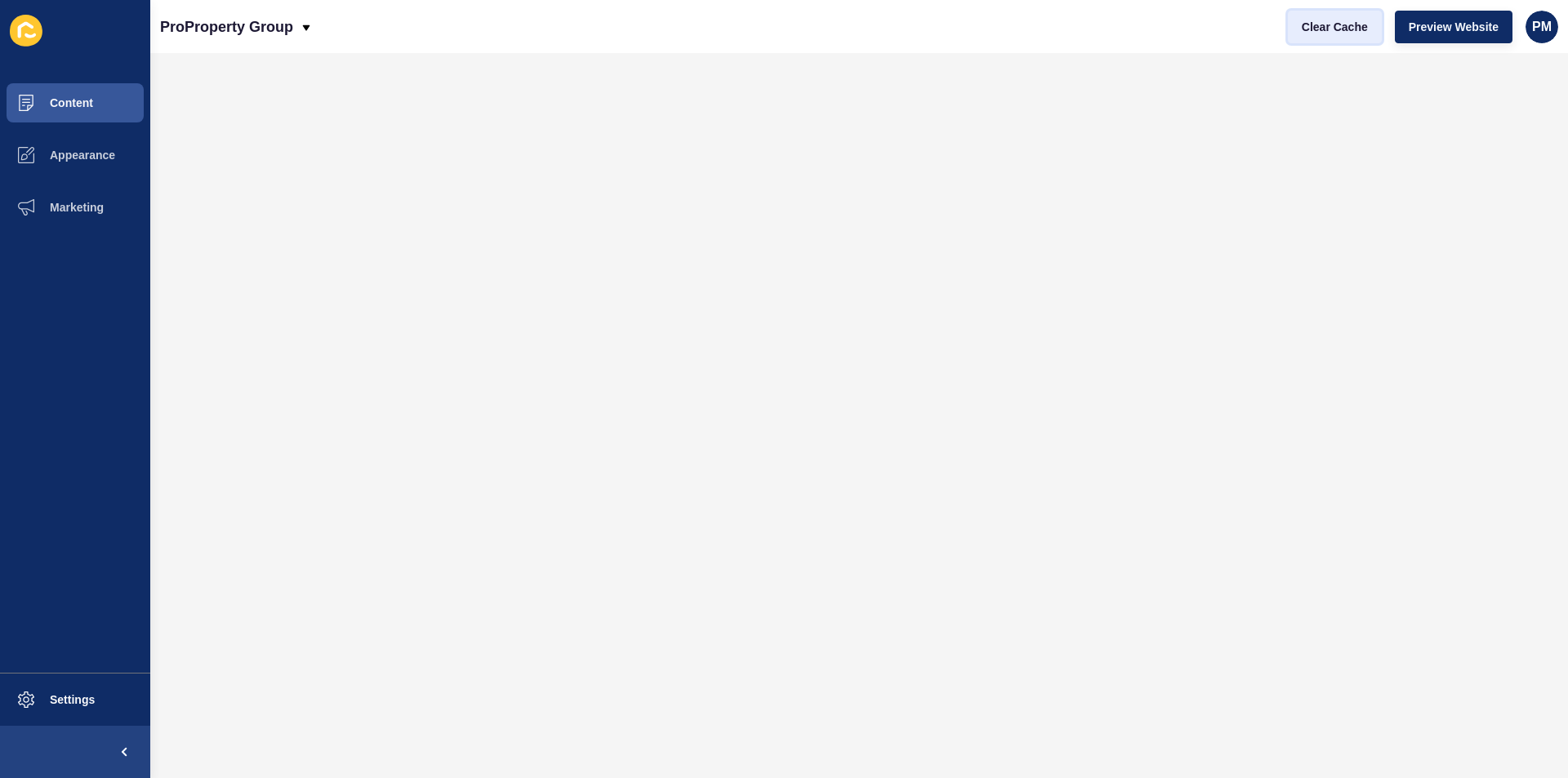
click at [1294, 19] on button "Clear Cache" at bounding box center [1335, 27] width 94 height 32
